Goal: Information Seeking & Learning: Find specific fact

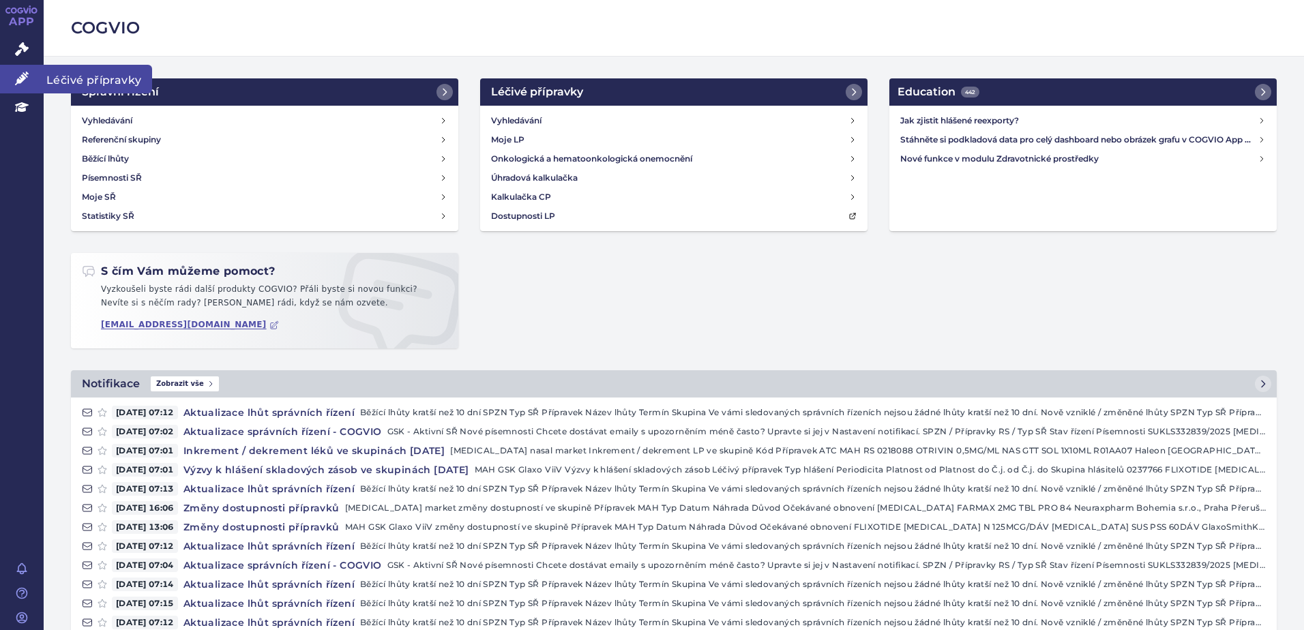
click at [19, 69] on link "Léčivé přípravky" at bounding box center [22, 79] width 44 height 29
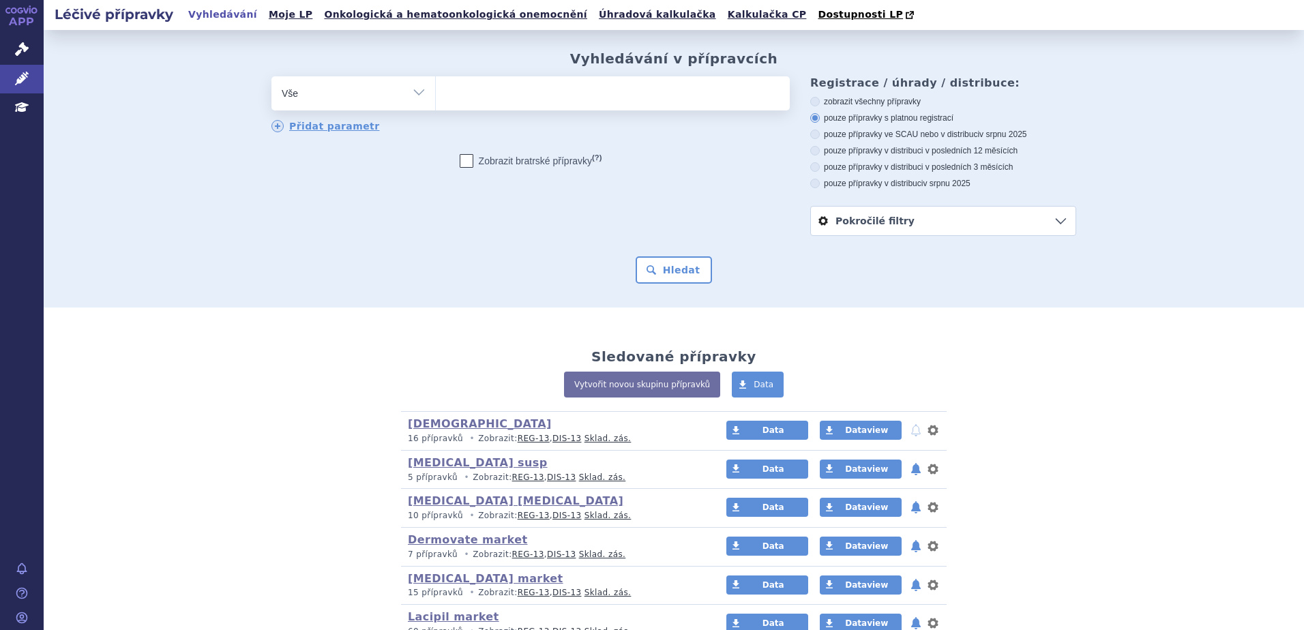
click at [558, 89] on ul at bounding box center [613, 90] width 354 height 29
click at [436, 89] on select at bounding box center [435, 93] width 1 height 34
type input "se"
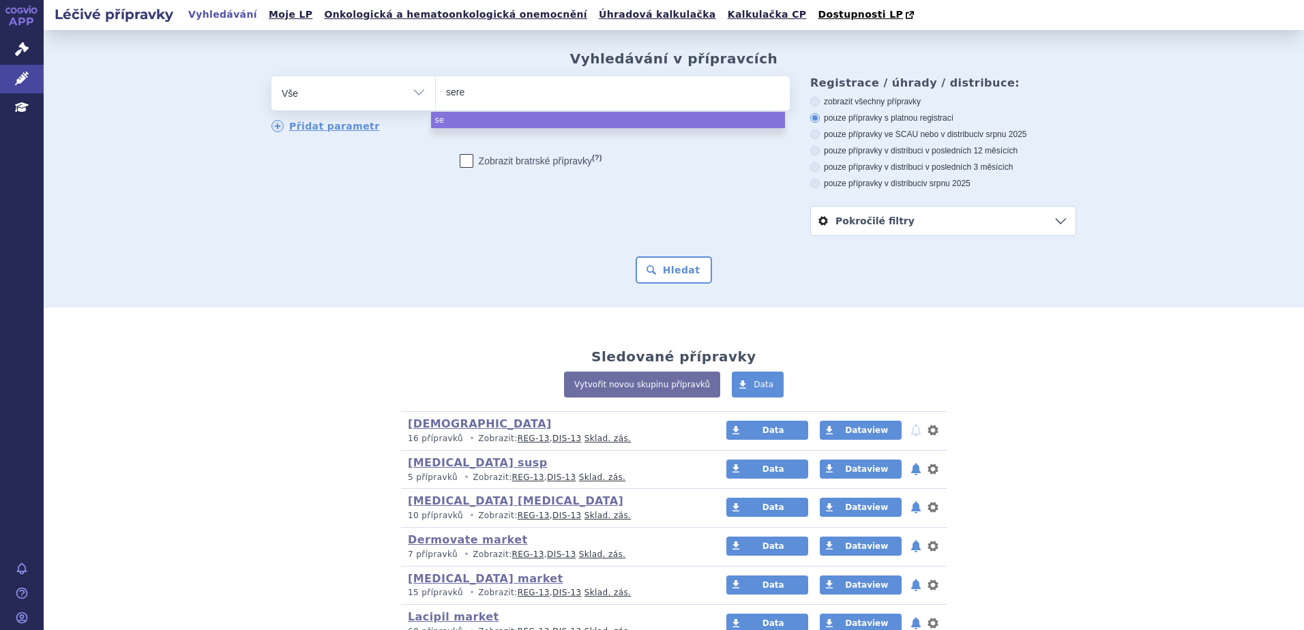
type input "seret"
type input "seretid"
type input "seretide"
select select "seretide"
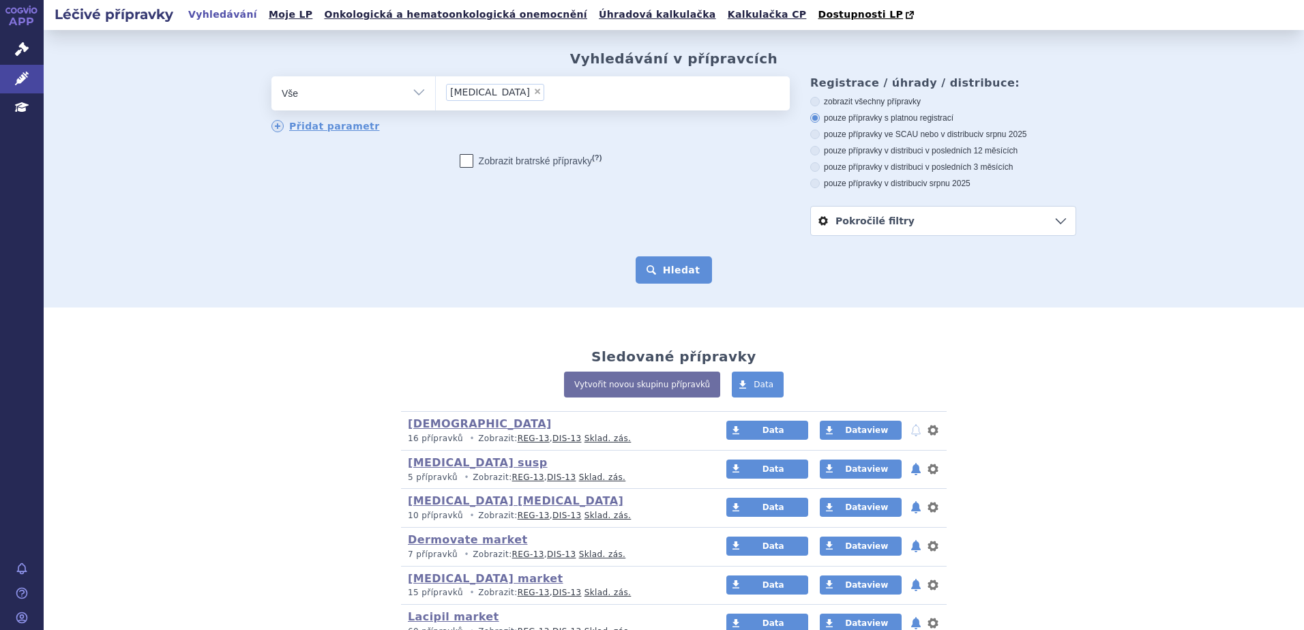
click at [696, 263] on button "Hledat" at bounding box center [674, 269] width 77 height 27
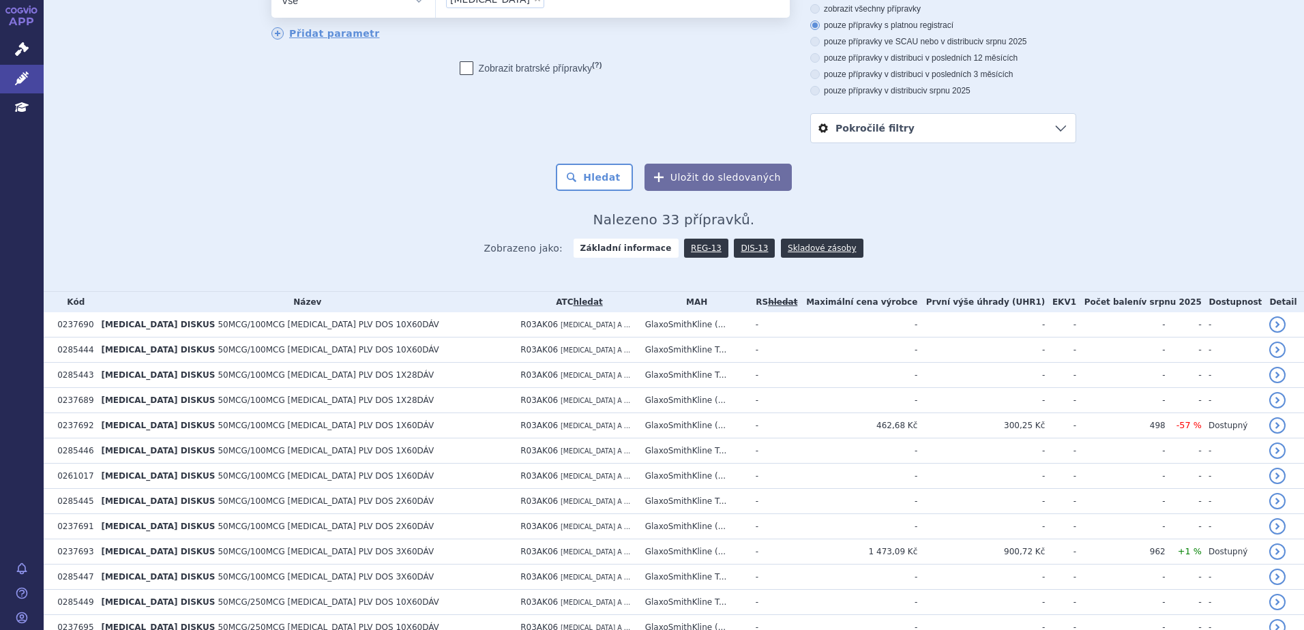
scroll to position [121, 0]
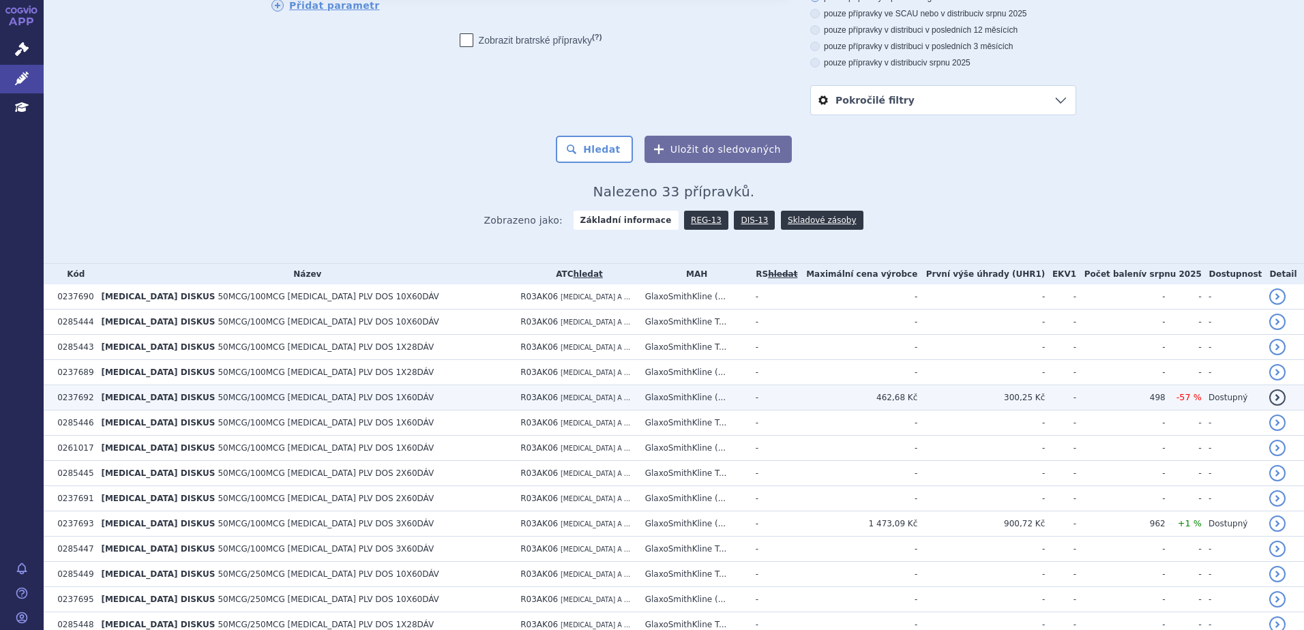
click at [514, 394] on td "R03AK06 SALMETEROL A ..." at bounding box center [576, 397] width 124 height 25
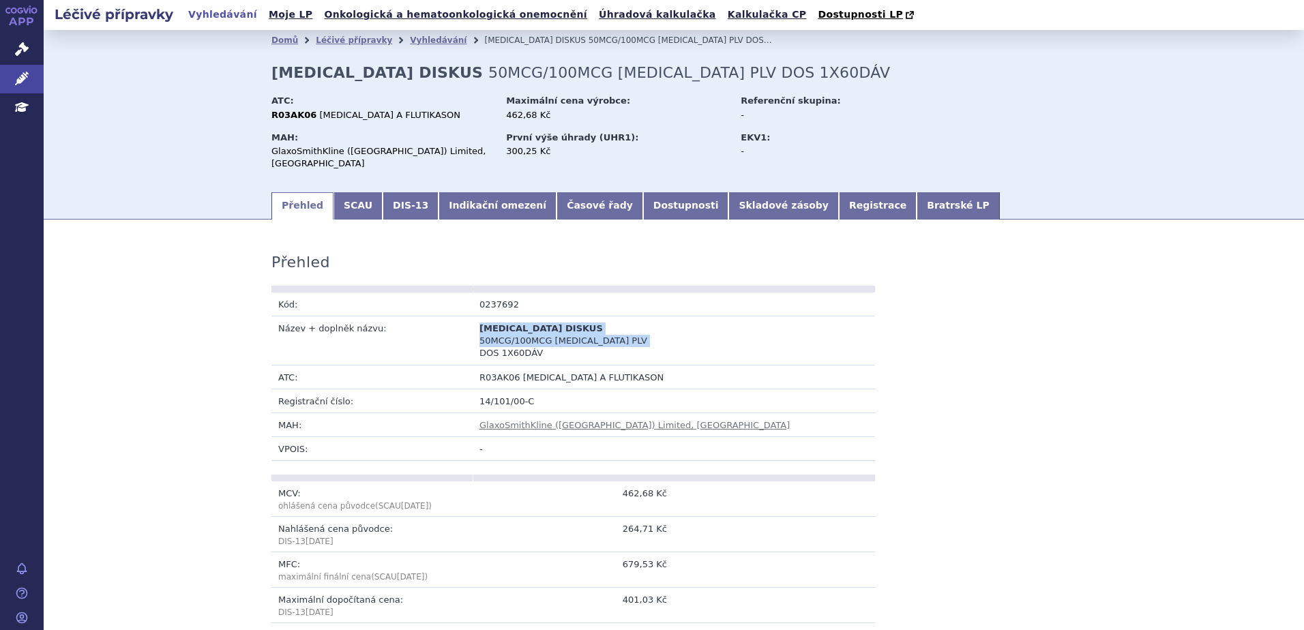
drag, startPoint x: 473, startPoint y: 319, endPoint x: 542, endPoint y: 326, distance: 68.6
click at [542, 326] on td "SERETIDE DISKUS 50MCG/100MCG INH PLV DOS 1X60DÁV" at bounding box center [573, 341] width 201 height 49
copy td "SERETIDE DISKUS 50MCG/100MCG INH PLV DOS 1X60DÁV"
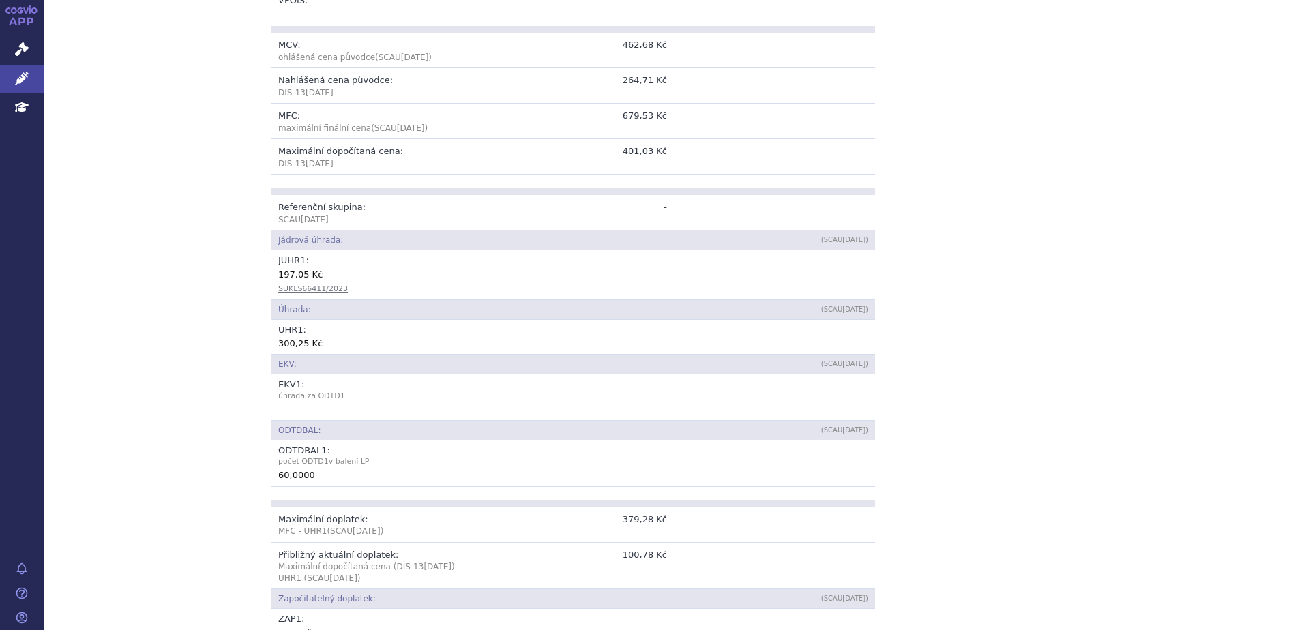
scroll to position [451, 0]
drag, startPoint x: 276, startPoint y: 530, endPoint x: 360, endPoint y: 548, distance: 86.6
click at [360, 548] on td "Přibližný aktuální doplatek: Maximální dopočítaná cena (DIS-13 Aug 2025 ) - UHR…" at bounding box center [371, 563] width 201 height 47
copy td "Přibližný aktuální doplatek: Maximální dopočítaná cena (DIS-13 Aug 2025 ) - UHR…"
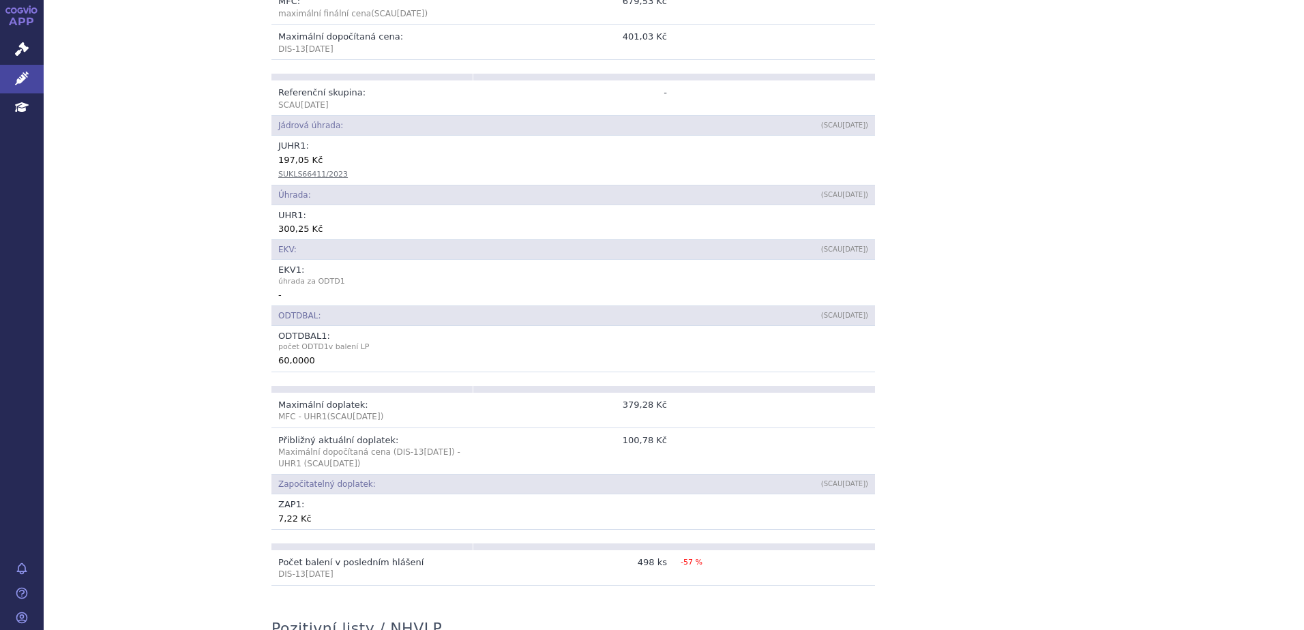
scroll to position [577, 0]
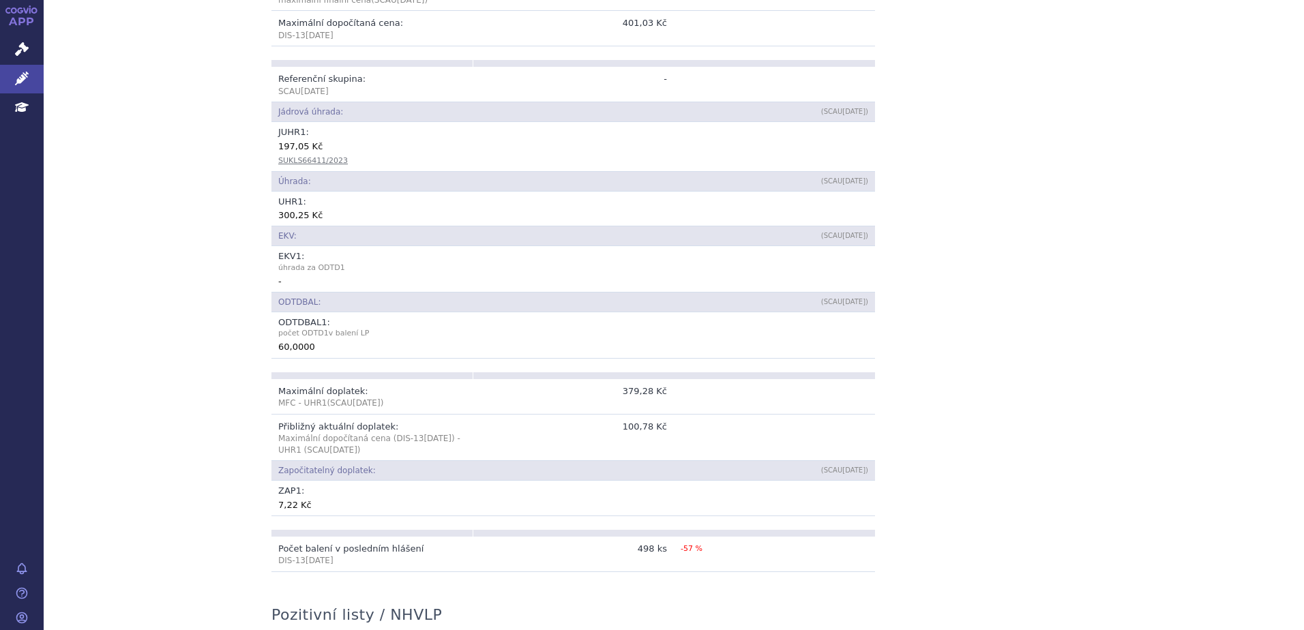
click at [1098, 366] on div "Přehled Kód: 0237692 Název + doplněk názvu: SERETIDE DISKUS 50MCG/100MCG INH PL…" at bounding box center [674, 374] width 1261 height 1436
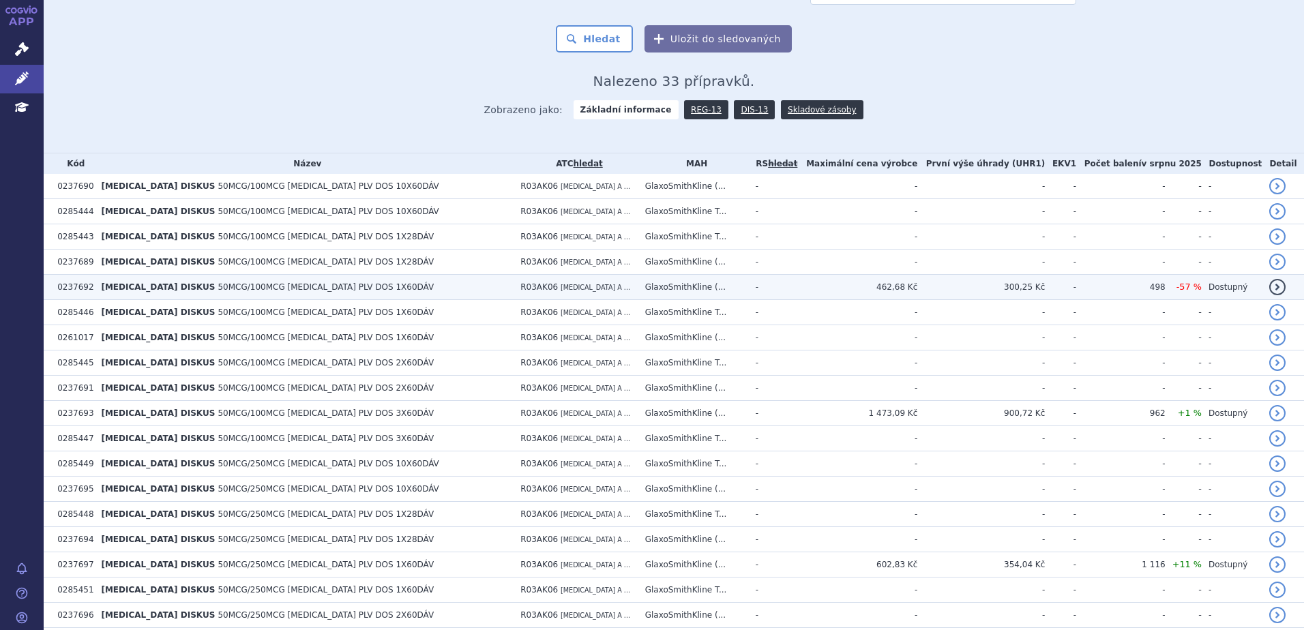
scroll to position [236, 0]
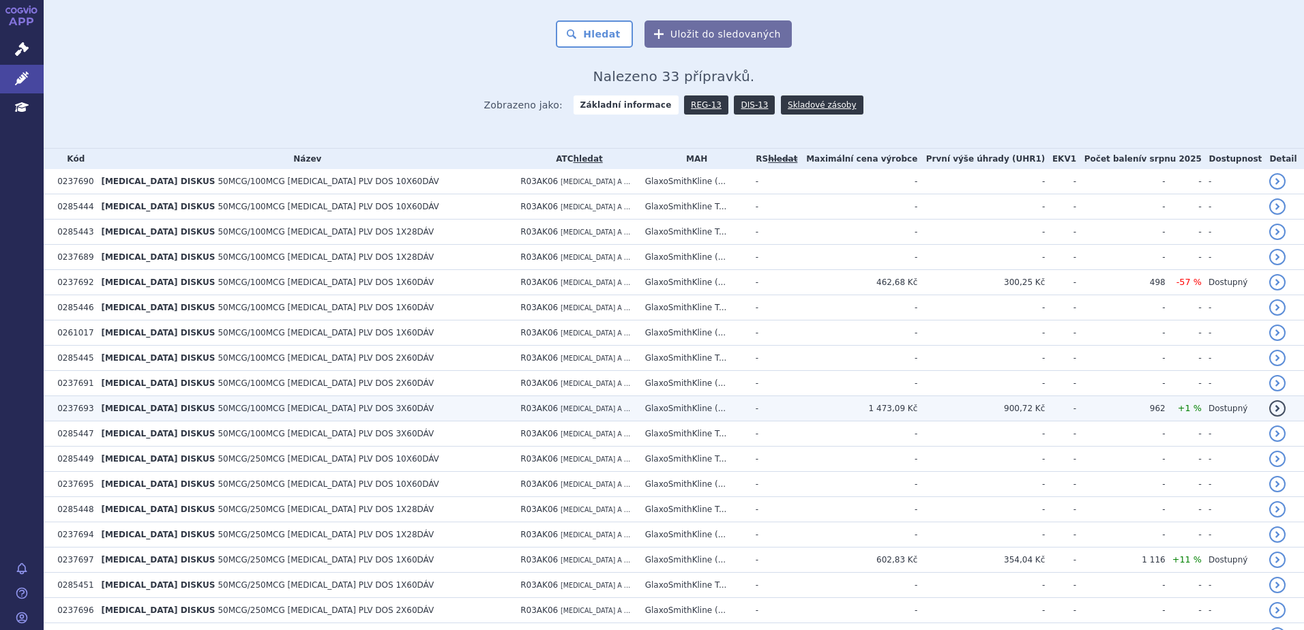
click at [331, 407] on td "SERETIDE DISKUS 50MCG/100MCG INH PLV DOS 3X60DÁV" at bounding box center [304, 408] width 420 height 25
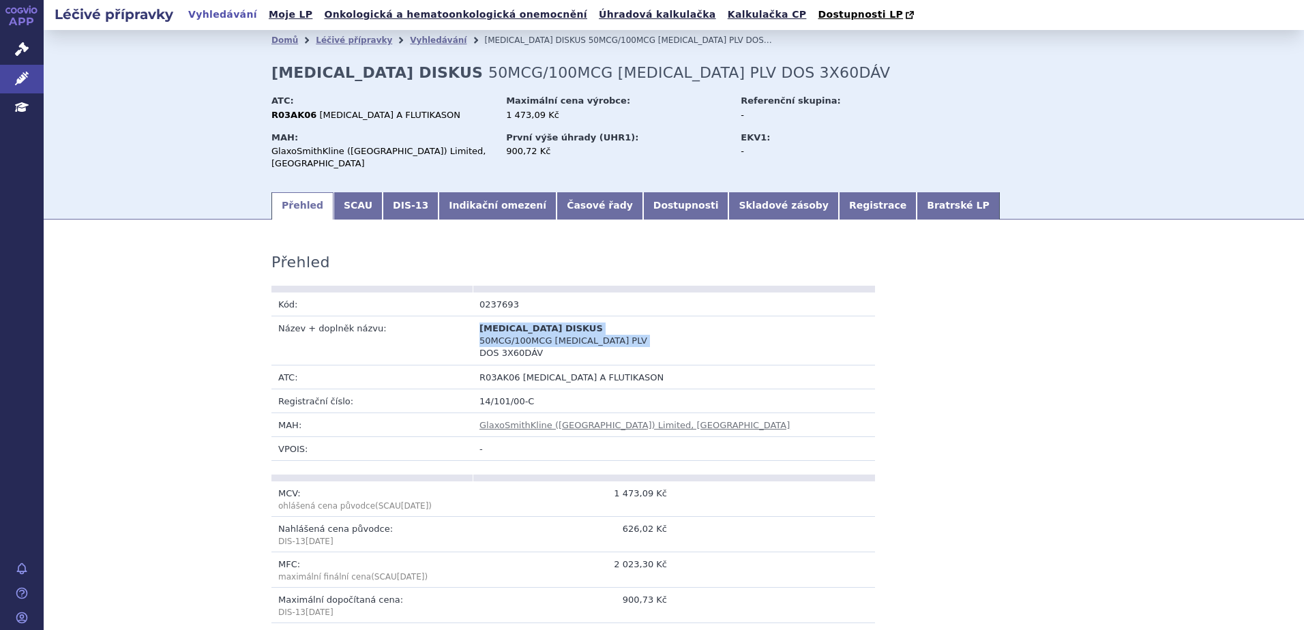
drag, startPoint x: 475, startPoint y: 314, endPoint x: 540, endPoint y: 330, distance: 66.2
click at [540, 330] on td "[MEDICAL_DATA] DISKUS 50MCG/100MCG [MEDICAL_DATA] PLV DOS 3X60DÁV" at bounding box center [573, 341] width 201 height 49
copy td "[MEDICAL_DATA] DISKUS 50MCG/100MCG [MEDICAL_DATA] PLV DOS 3X60DÁV"
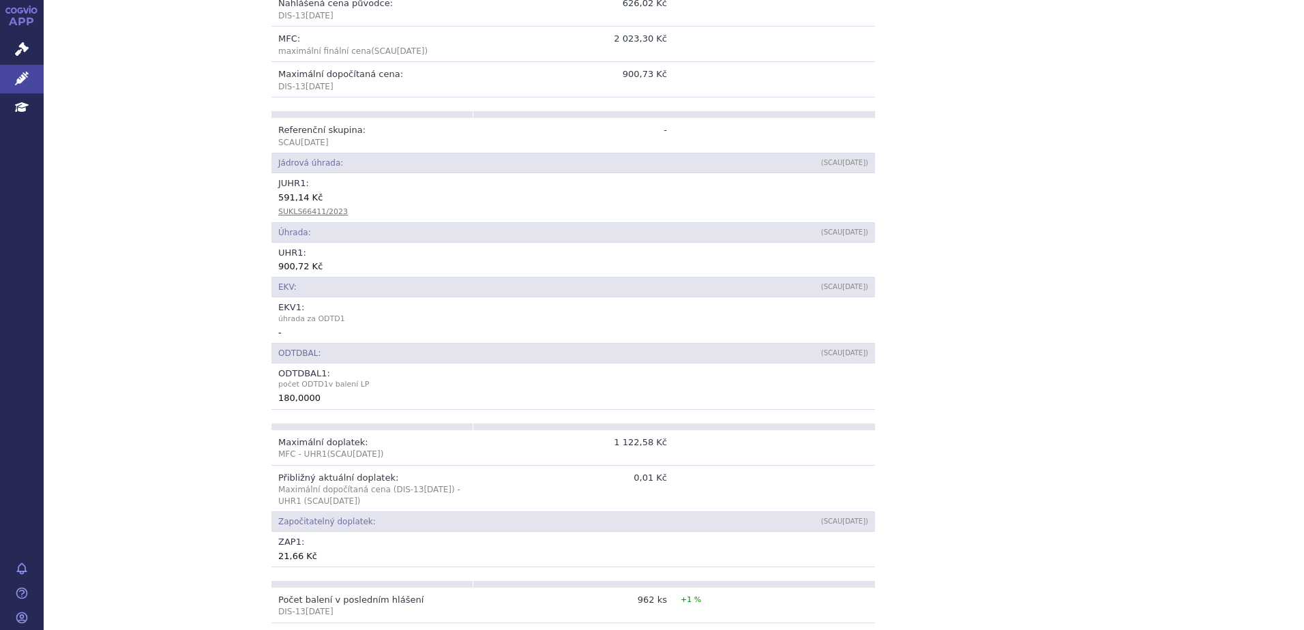
scroll to position [548, 0]
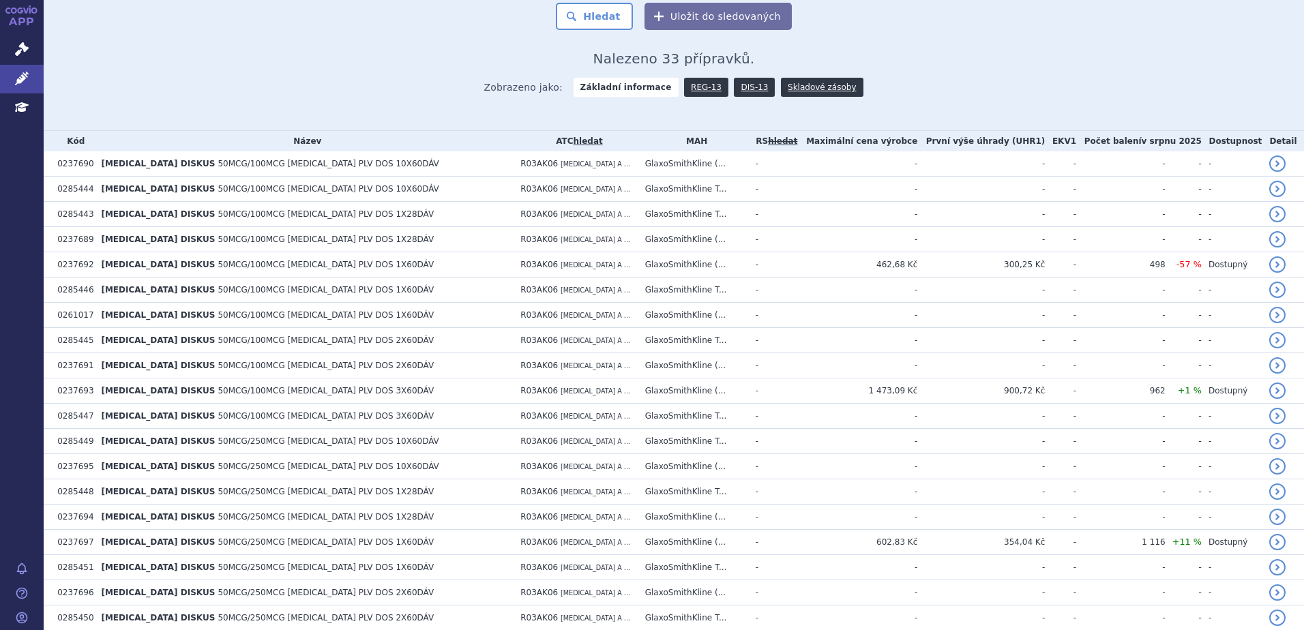
scroll to position [344, 0]
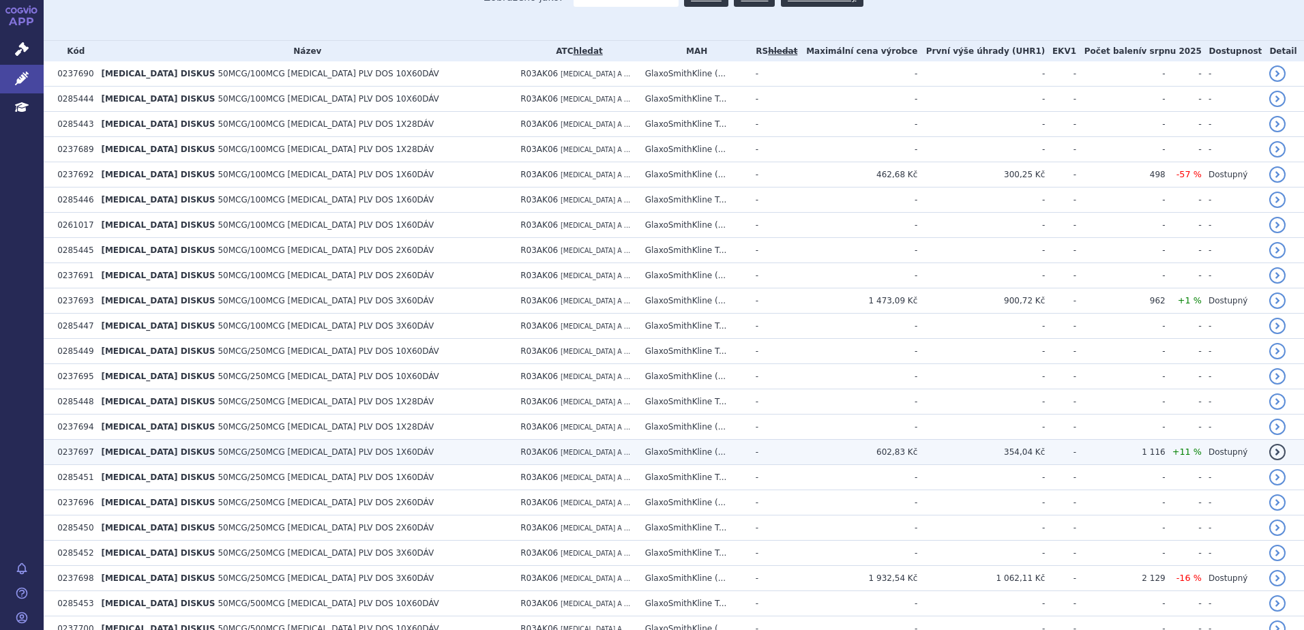
click at [301, 452] on span "50MCG/250MCG [MEDICAL_DATA] PLV DOS 1X60DÁV" at bounding box center [326, 452] width 216 height 10
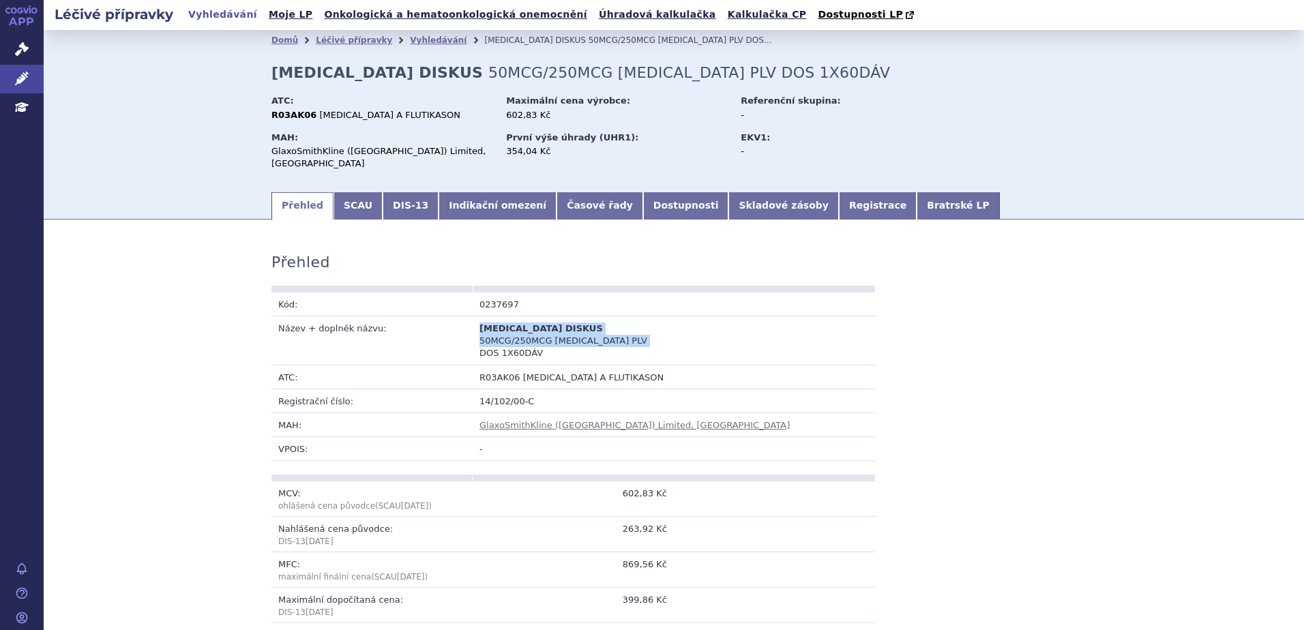
drag, startPoint x: 476, startPoint y: 315, endPoint x: 546, endPoint y: 329, distance: 71.0
click at [546, 329] on td "[MEDICAL_DATA] DISKUS 50MCG/250MCG [MEDICAL_DATA] PLV DOS 1X60DÁV" at bounding box center [573, 341] width 201 height 49
copy td "[MEDICAL_DATA] DISKUS 50MCG/250MCG [MEDICAL_DATA] PLV DOS 1X60DÁV"
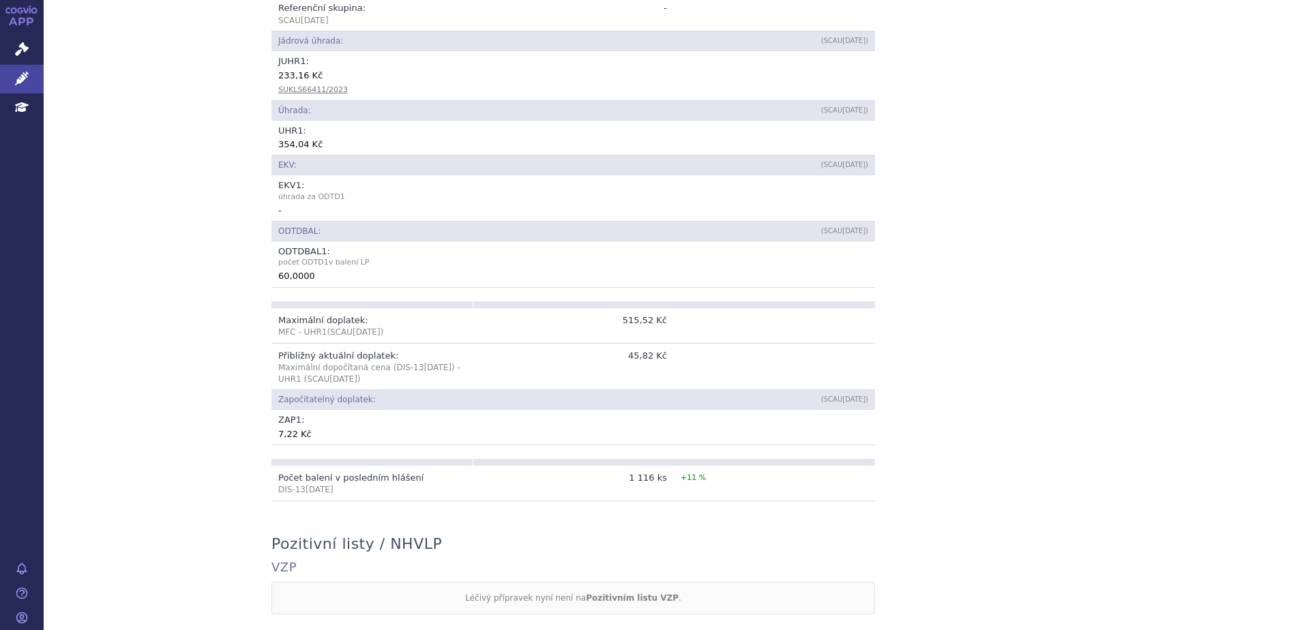
scroll to position [654, 0]
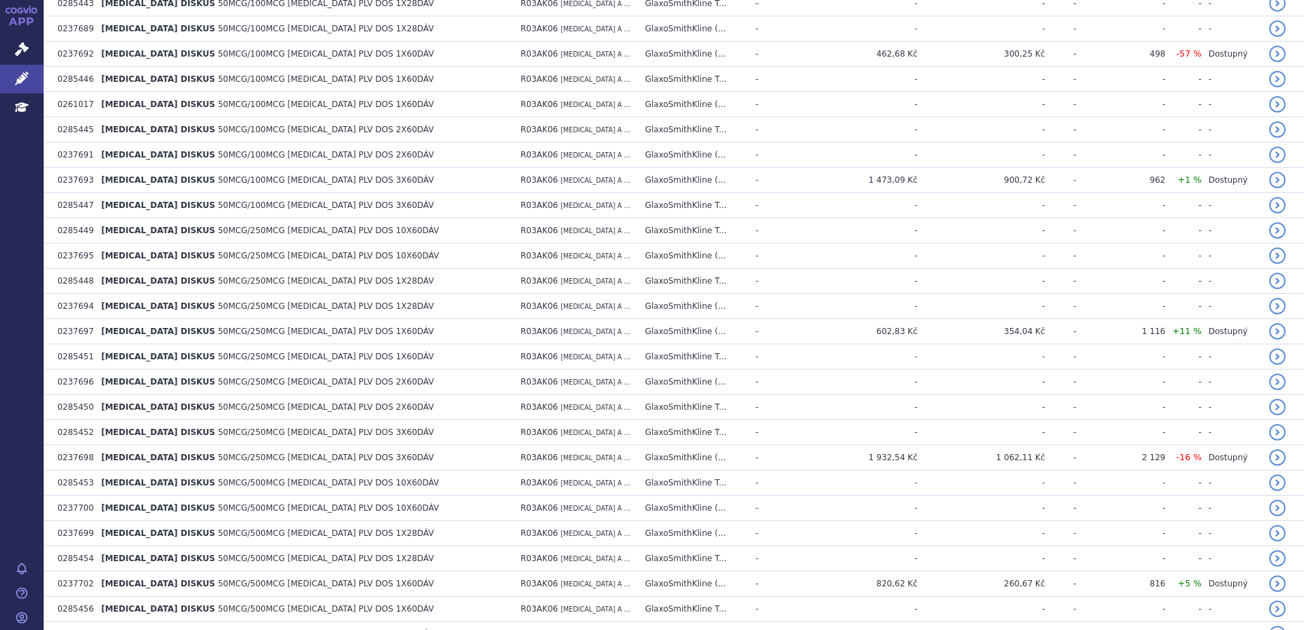
scroll to position [482, 0]
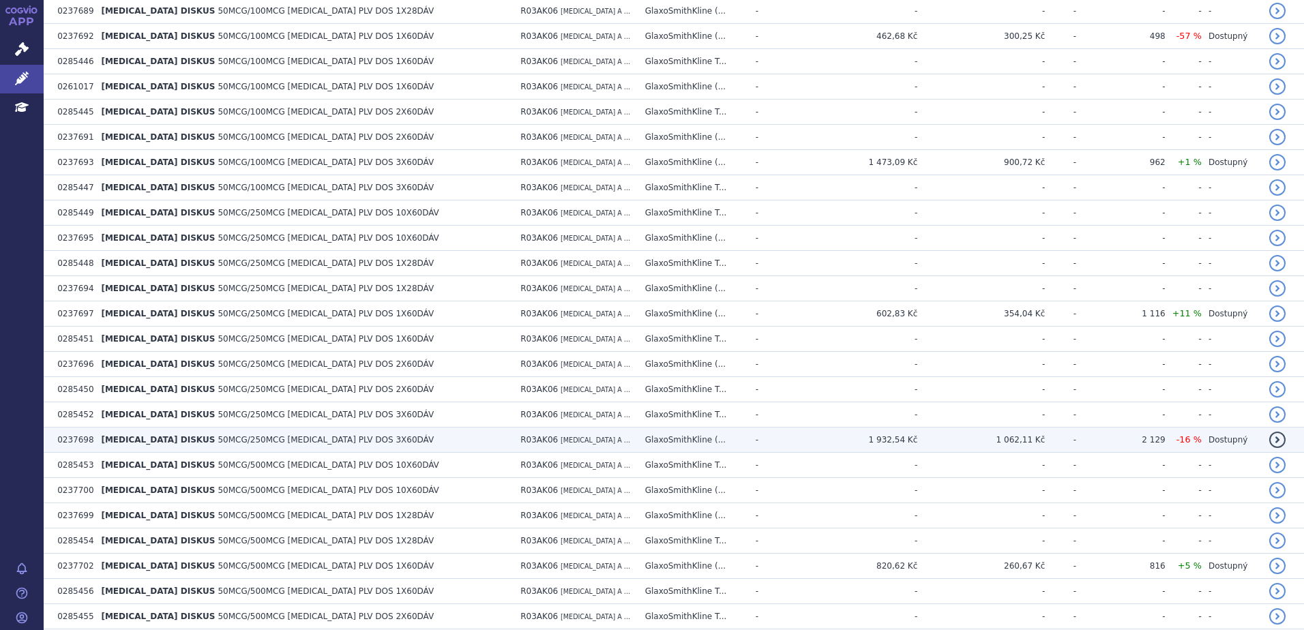
click at [329, 439] on td "SERETIDE DISKUS 50MCG/250MCG INH PLV DOS 3X60DÁV" at bounding box center [304, 440] width 420 height 25
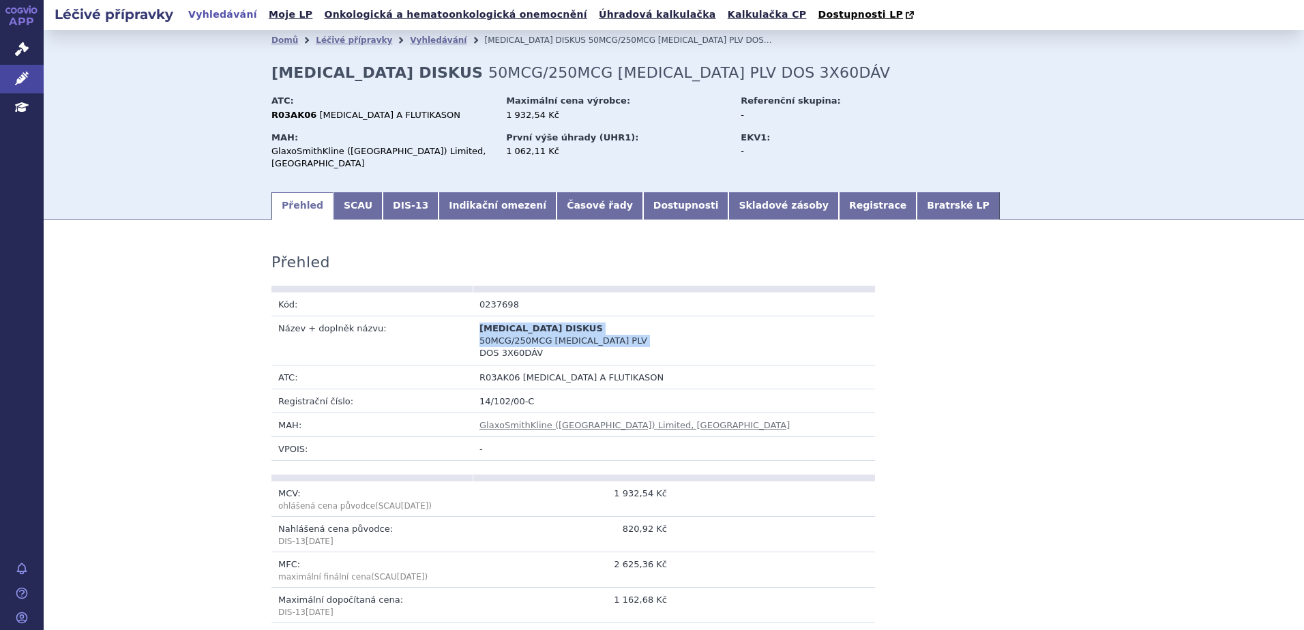
drag, startPoint x: 520, startPoint y: 323, endPoint x: 538, endPoint y: 330, distance: 19.3
click at [538, 330] on td "[MEDICAL_DATA] DISKUS 50MCG/250MCG [MEDICAL_DATA] PLV DOS 3X60DÁV" at bounding box center [573, 341] width 201 height 49
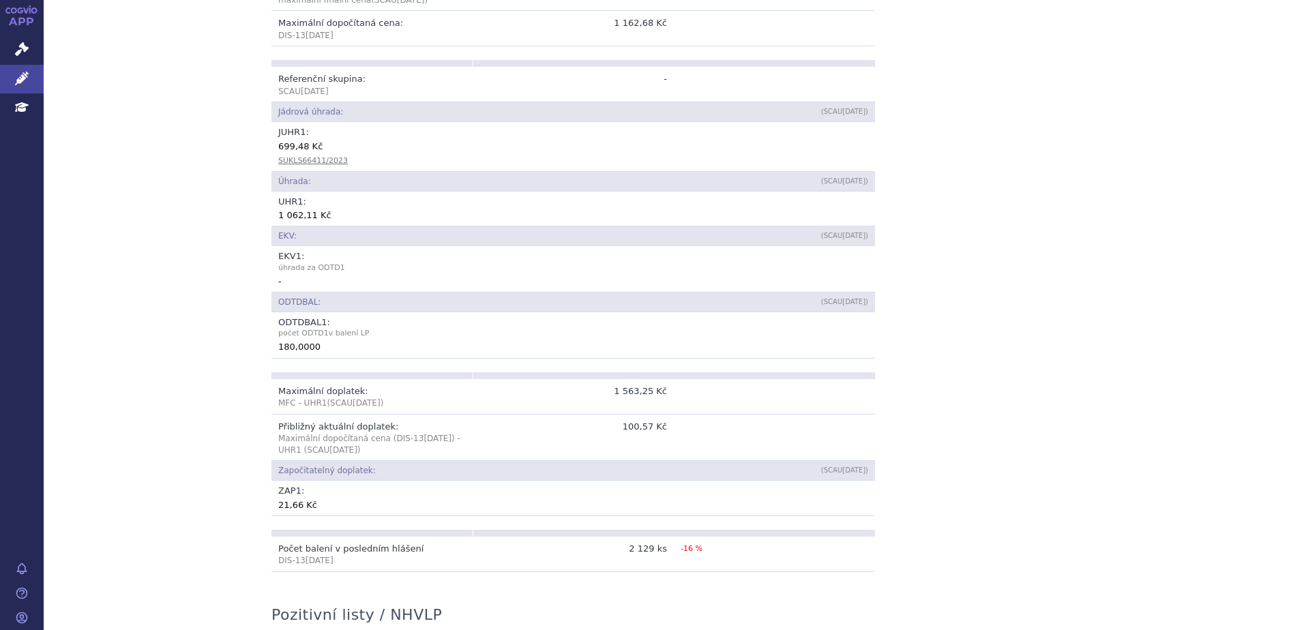
scroll to position [591, 0]
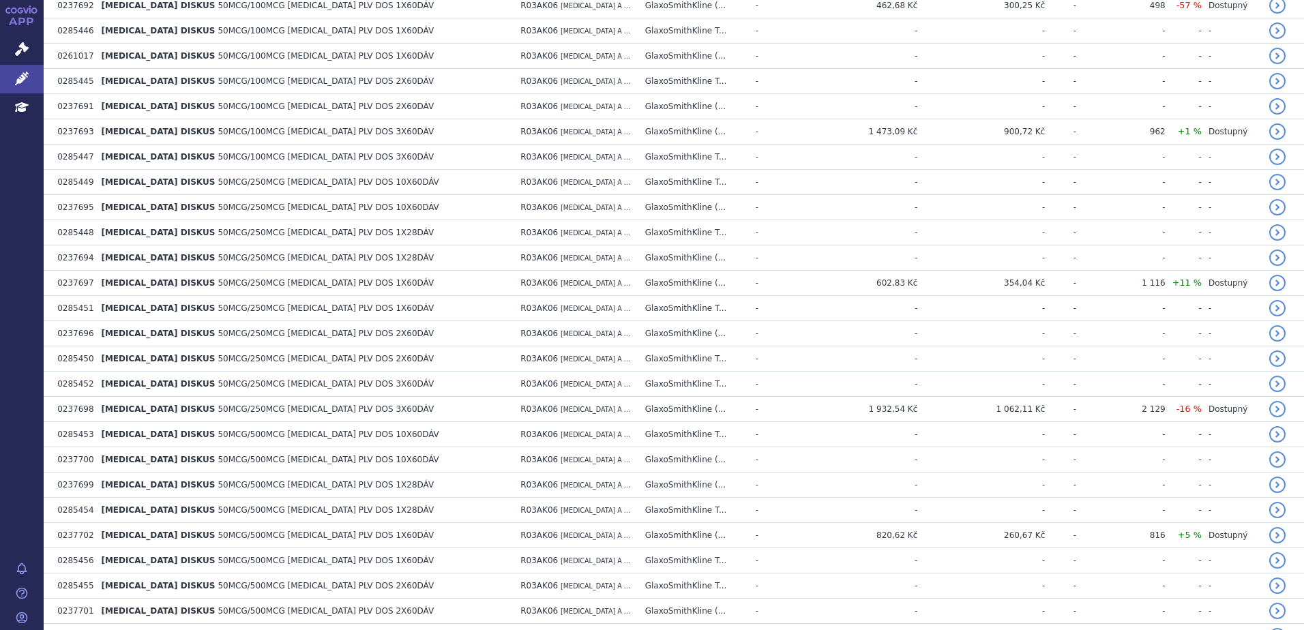
scroll to position [630, 0]
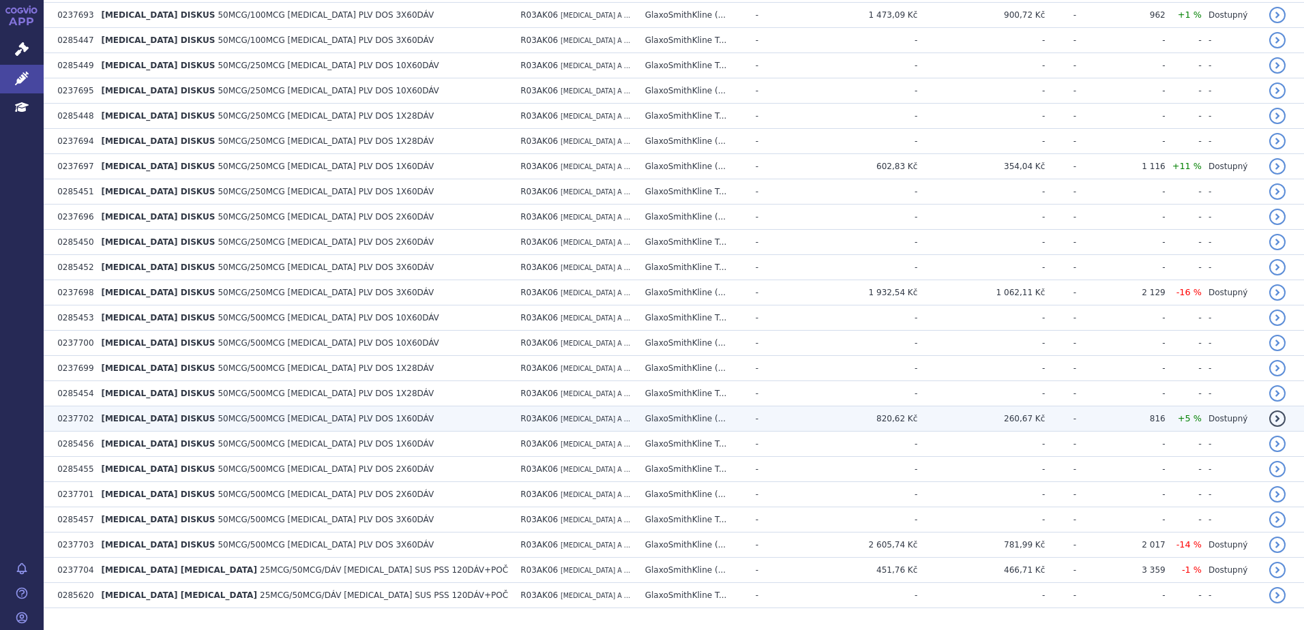
click at [310, 420] on span "50MCG/500MCG [MEDICAL_DATA] PLV DOS 1X60DÁV" at bounding box center [326, 419] width 216 height 10
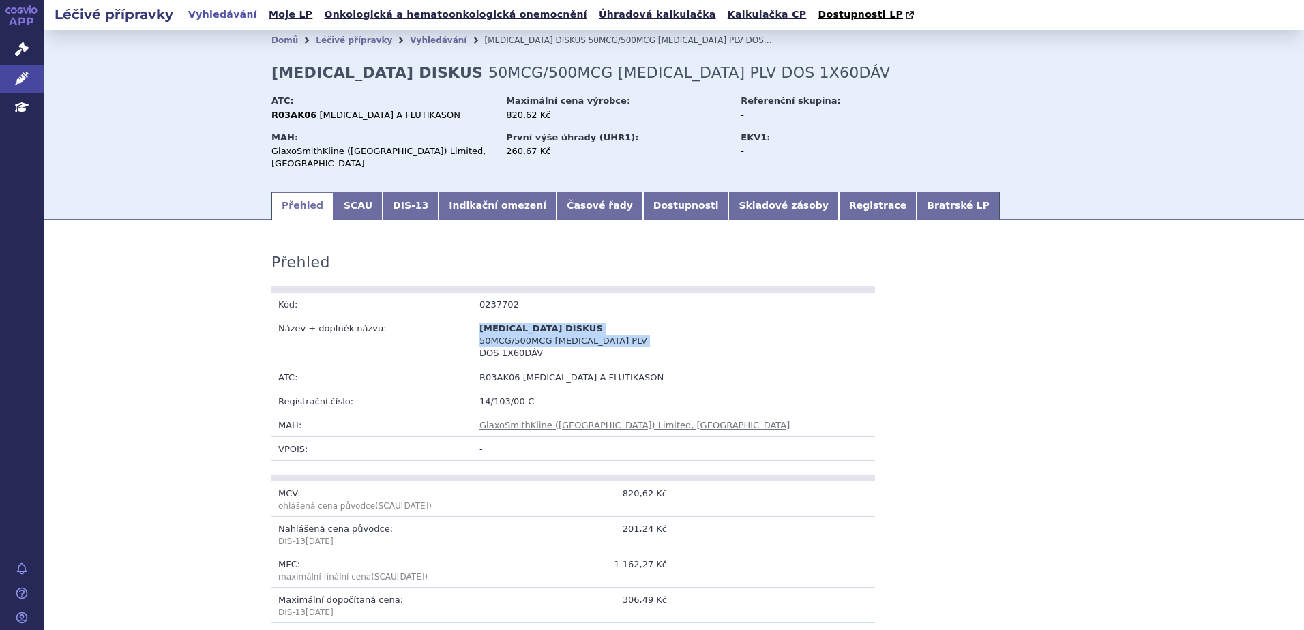
click at [542, 331] on td "[MEDICAL_DATA] DISKUS 50MCG/500MCG [MEDICAL_DATA] PLV DOS 1X60DÁV" at bounding box center [573, 341] width 201 height 49
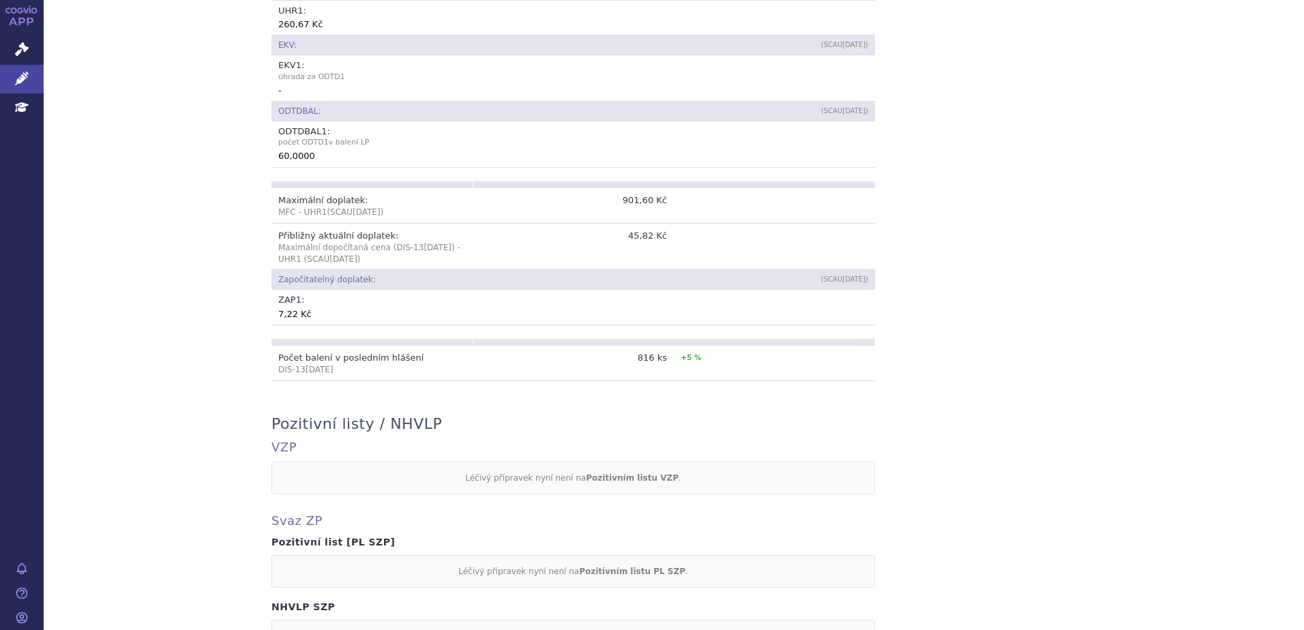
scroll to position [726, 0]
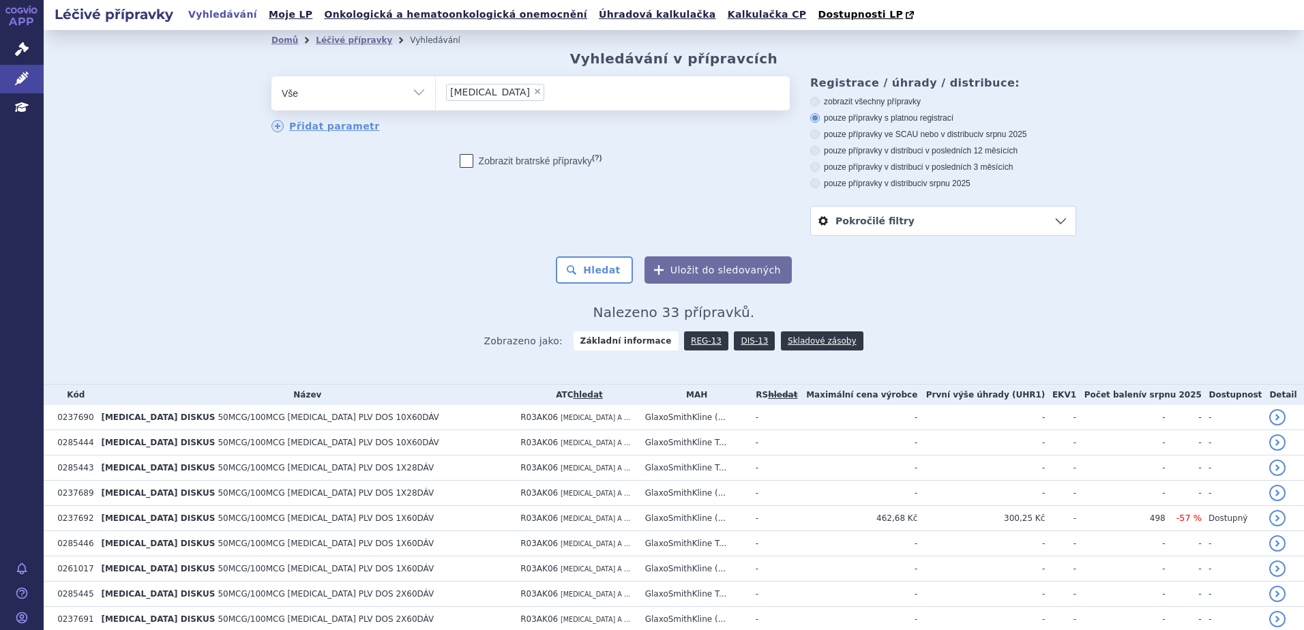
scroll to position [664, 0]
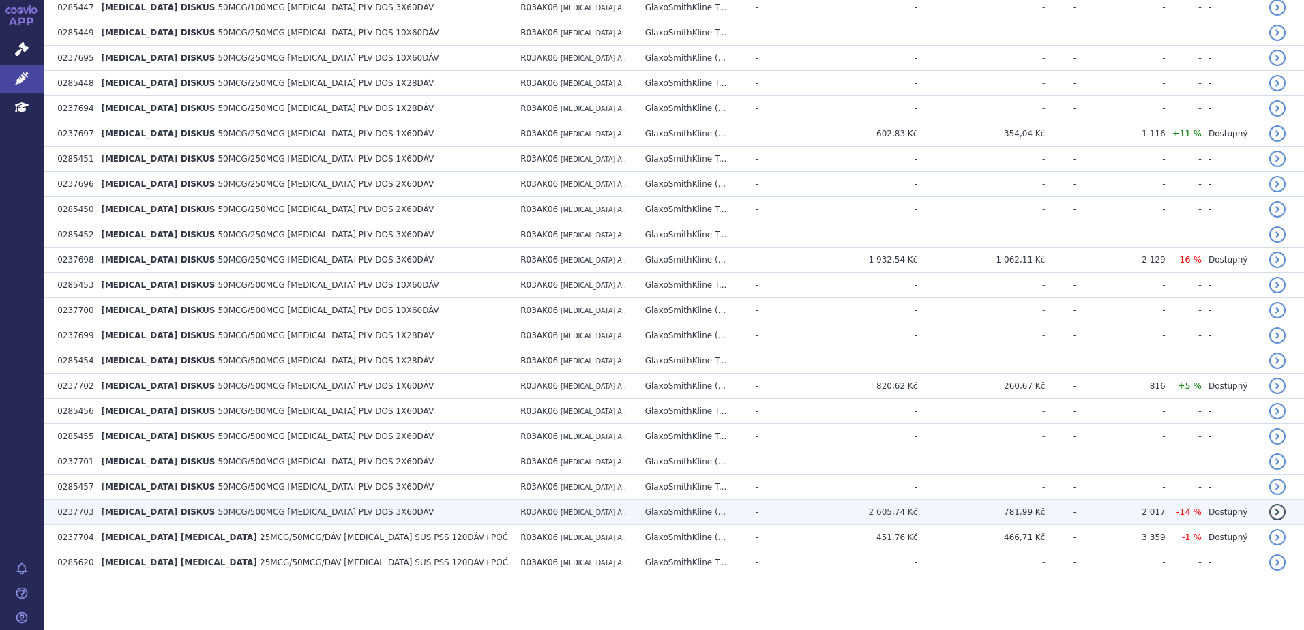
click at [332, 510] on td "[MEDICAL_DATA] DISKUS 50MCG/500MCG [MEDICAL_DATA] PLV DOS 3X60DÁV" at bounding box center [304, 512] width 420 height 25
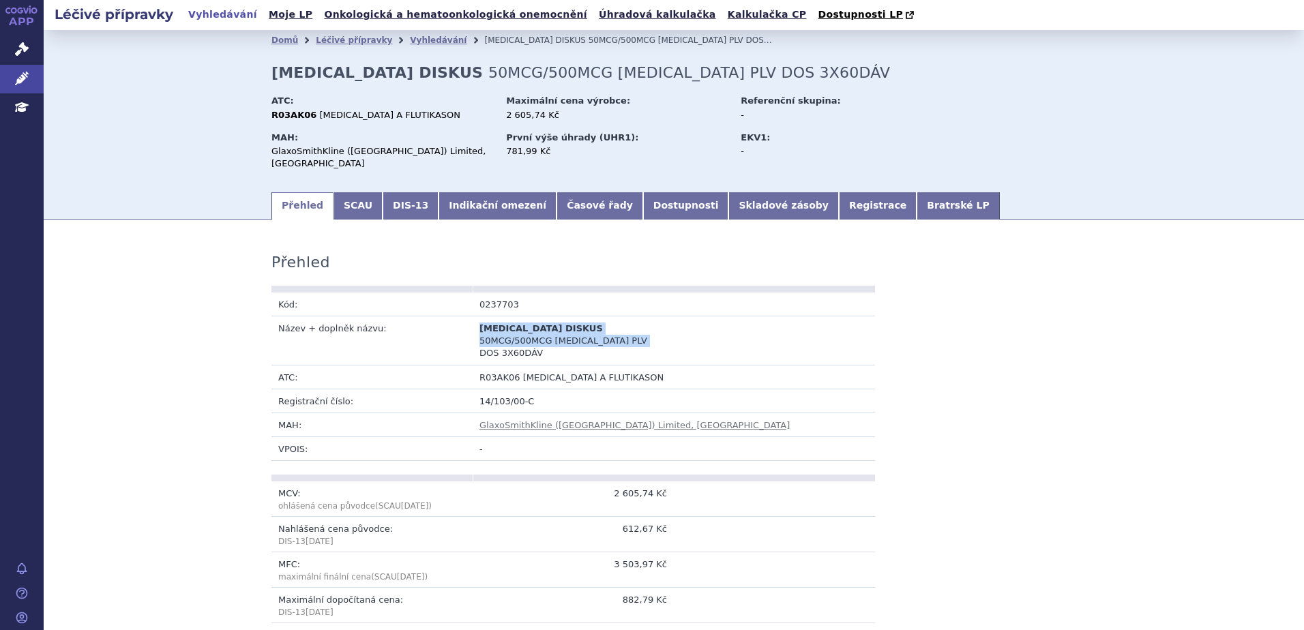
drag, startPoint x: 476, startPoint y: 317, endPoint x: 541, endPoint y: 330, distance: 66.2
click at [541, 330] on td "[MEDICAL_DATA] DISKUS 50MCG/500MCG [MEDICAL_DATA] PLV DOS 3X60DÁV" at bounding box center [573, 341] width 201 height 49
copy td "[MEDICAL_DATA] DISKUS 50MCG/500MCG [MEDICAL_DATA] PLV DOS 3X60DÁV"
click at [480, 323] on span "[MEDICAL_DATA] DISKUS" at bounding box center [541, 328] width 123 height 10
drag, startPoint x: 473, startPoint y: 318, endPoint x: 542, endPoint y: 330, distance: 69.3
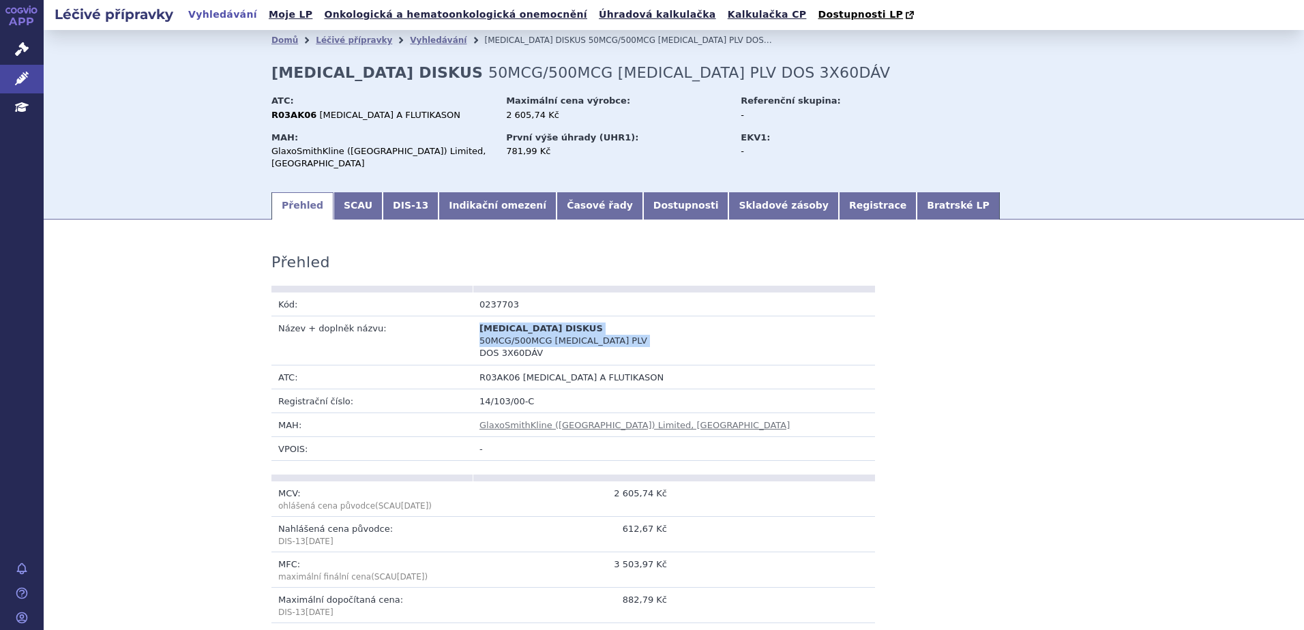
click at [542, 330] on td "[MEDICAL_DATA] DISKUS 50MCG/500MCG [MEDICAL_DATA] PLV DOS 3X60DÁV" at bounding box center [573, 341] width 201 height 49
copy td "[MEDICAL_DATA] DISKUS 50MCG/500MCG [MEDICAL_DATA] PLV DOS 3X60DÁV"
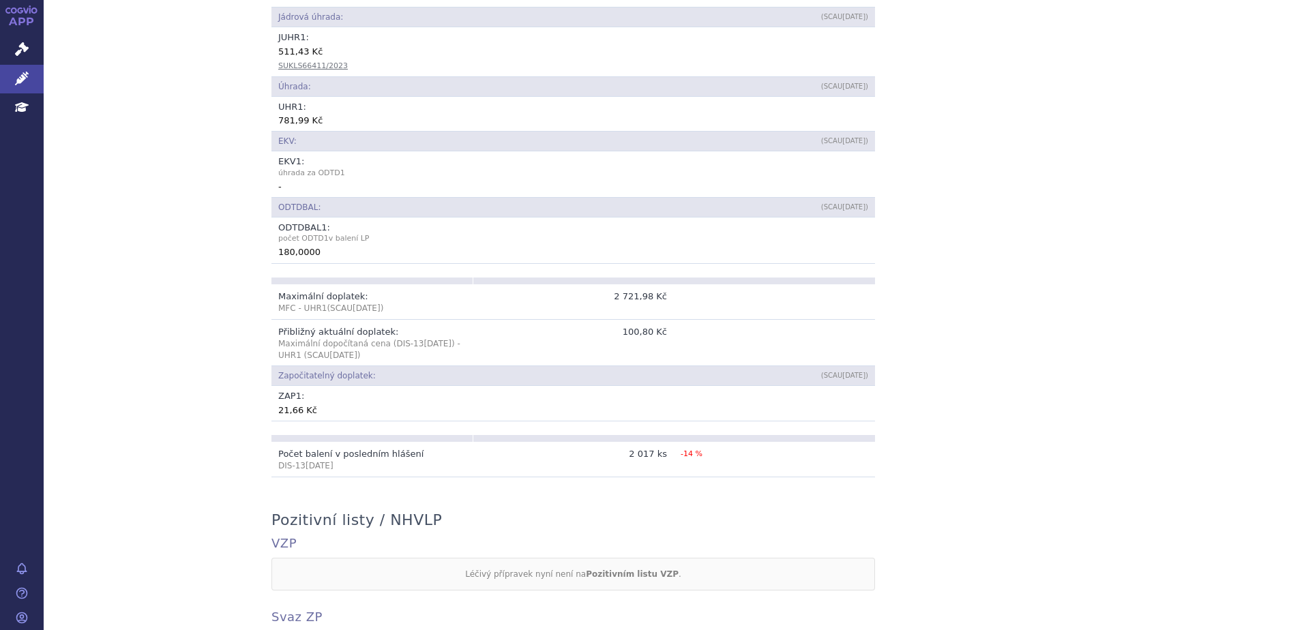
scroll to position [689, 0]
